Goal: Task Accomplishment & Management: Use online tool/utility

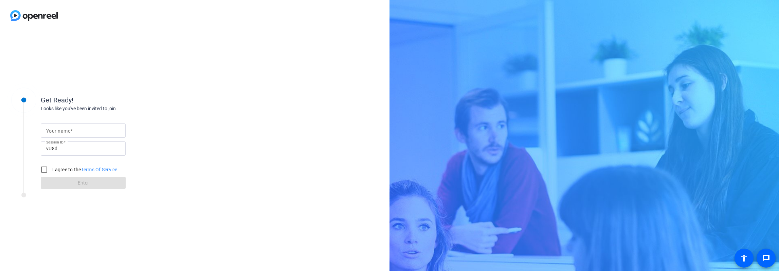
click at [75, 132] on input "Your name" at bounding box center [83, 131] width 74 height 8
type input "[PERSON_NAME]"
click at [44, 170] on input "I agree to the Terms Of Service" at bounding box center [44, 170] width 14 height 14
checkbox input "true"
click at [71, 182] on span at bounding box center [83, 183] width 85 height 16
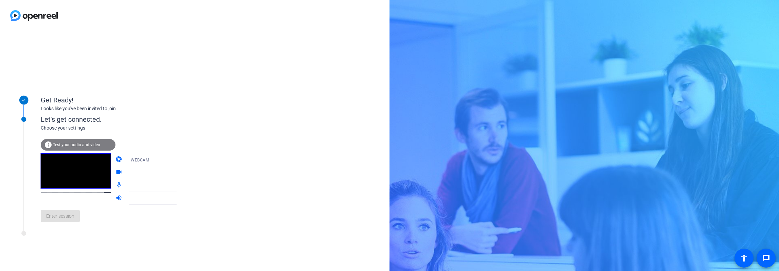
click at [208, 83] on div "Get Ready! Looks like you've been invited to join Let's get connected. Choose y…" at bounding box center [195, 151] width 390 height 241
click at [179, 174] on icon at bounding box center [183, 173] width 8 height 8
click at [60, 219] on span "Enter session" at bounding box center [60, 216] width 28 height 7
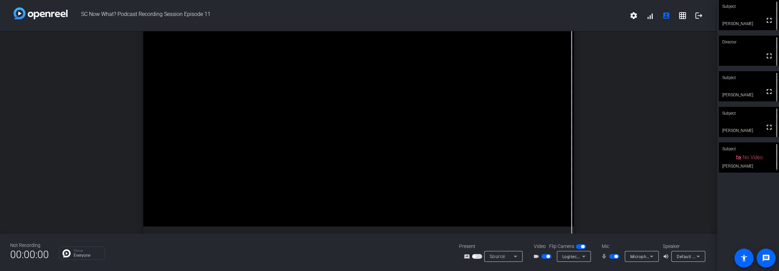
click at [685, 256] on span "Default - S34J55x (2- Intel(R) Display Audio)" at bounding box center [721, 256] width 88 height 5
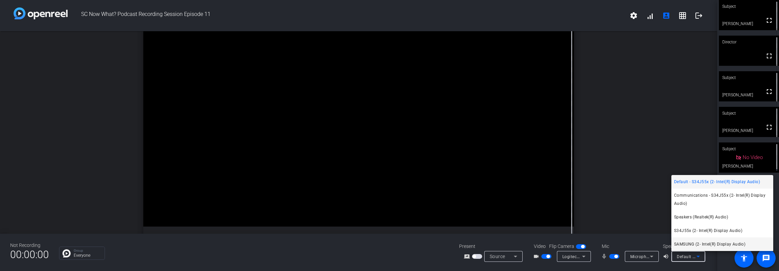
click at [685, 245] on span "SAMSUNG (2- Intel(R) Display Audio)" at bounding box center [709, 245] width 71 height 8
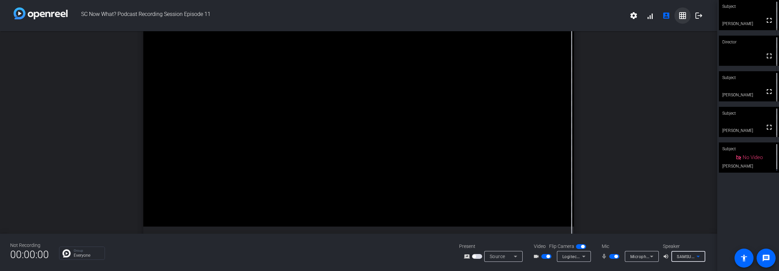
click at [682, 15] on mat-icon "grid_on" at bounding box center [683, 16] width 8 height 8
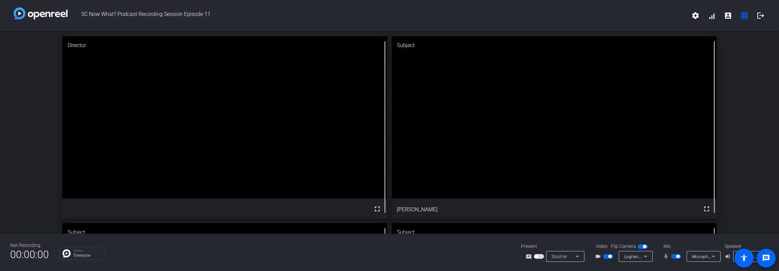
click at [286, 119] on video at bounding box center [225, 117] width 325 height 162
